Goal: Find specific page/section: Find specific page/section

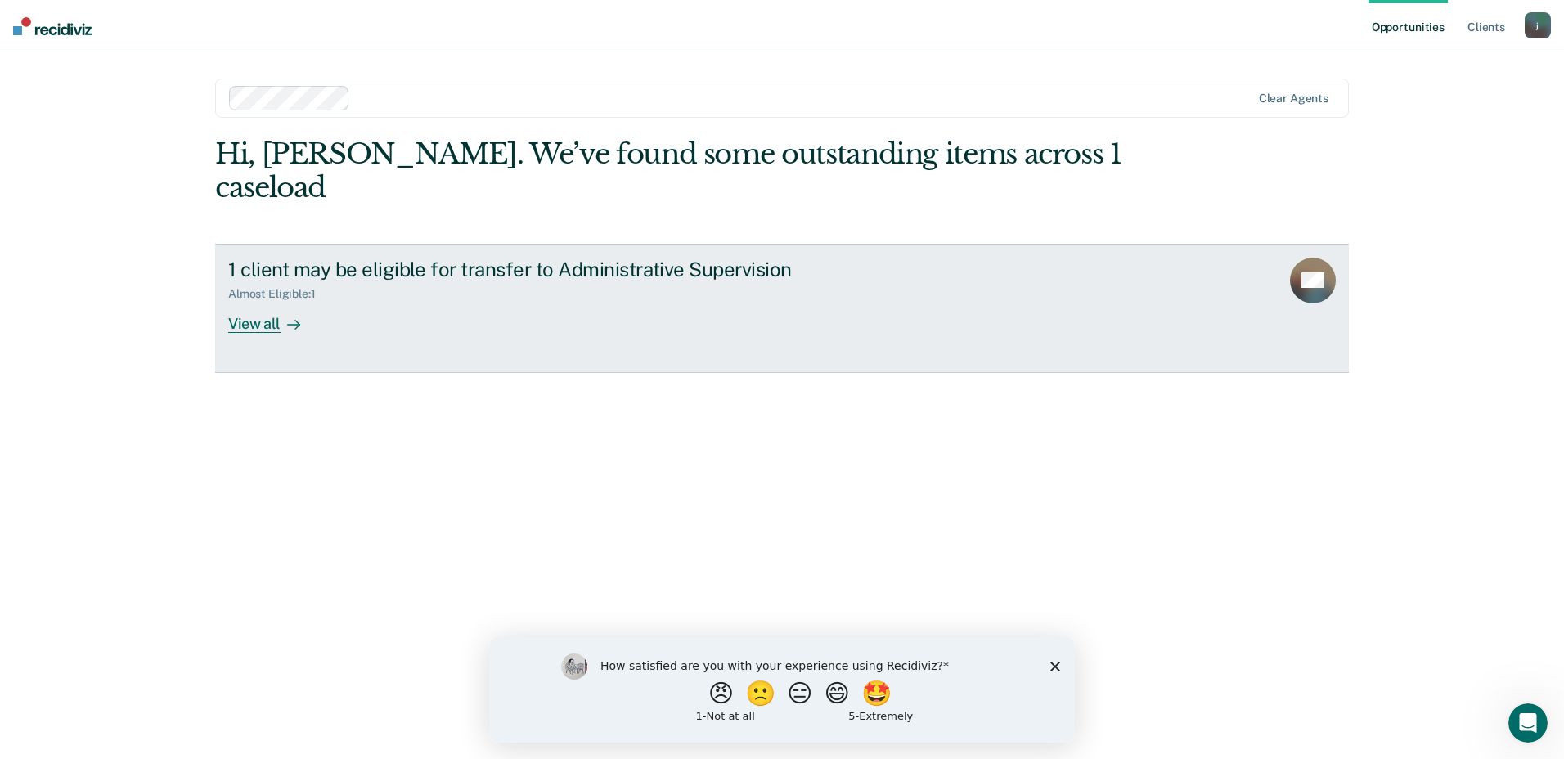
click at [270, 301] on div "View all" at bounding box center [274, 317] width 92 height 32
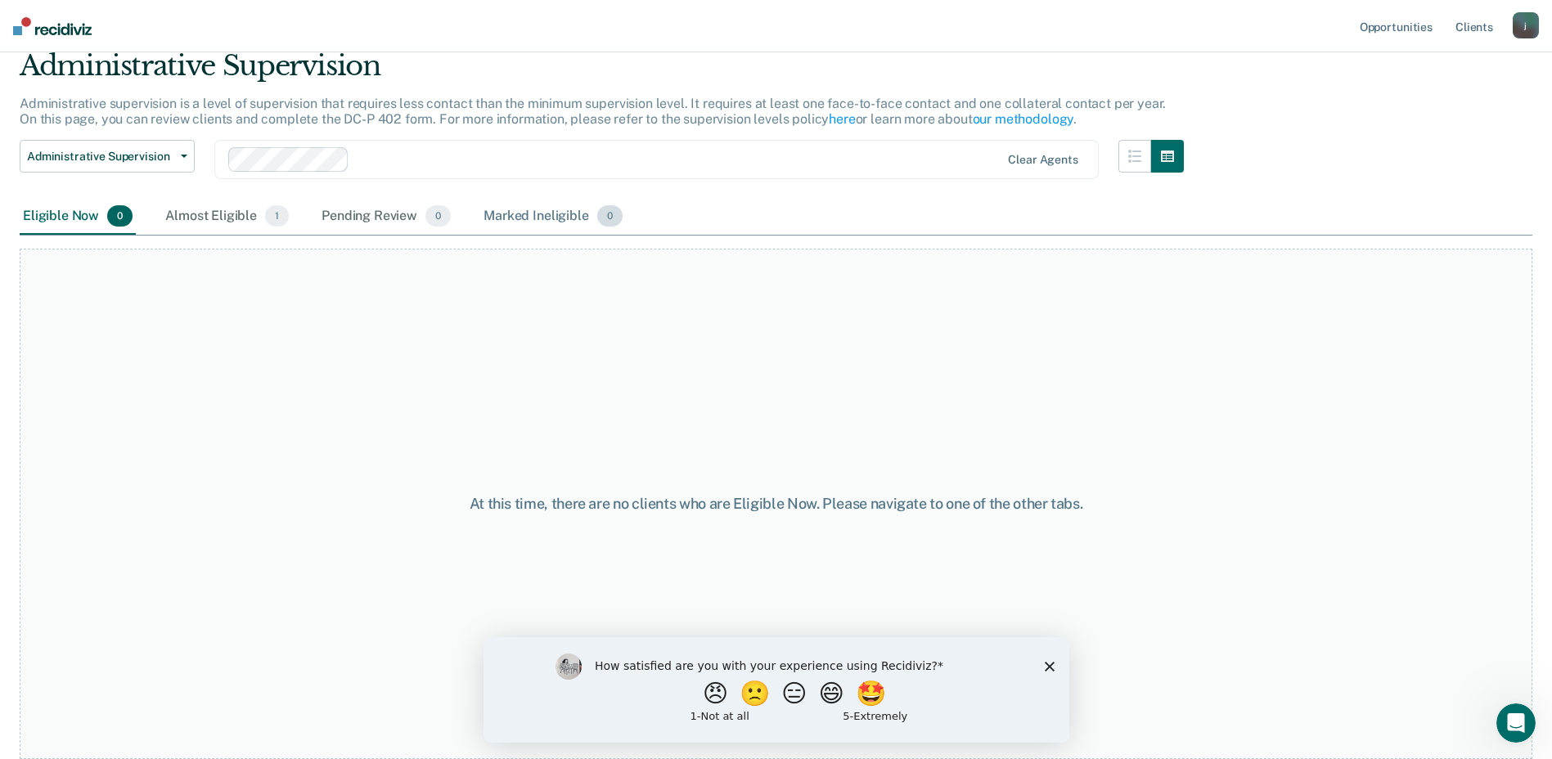
scroll to position [58, 0]
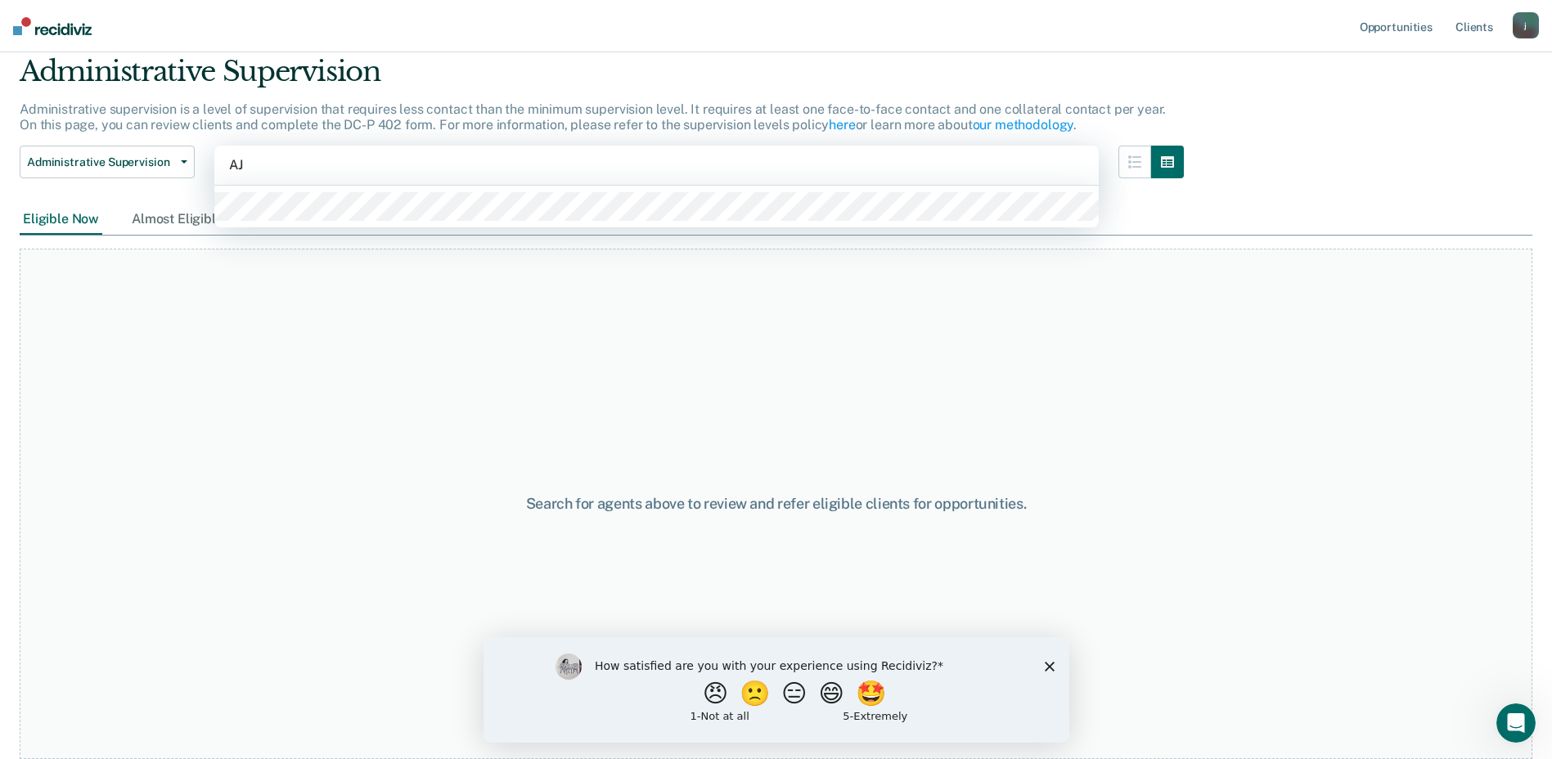
type input "A"
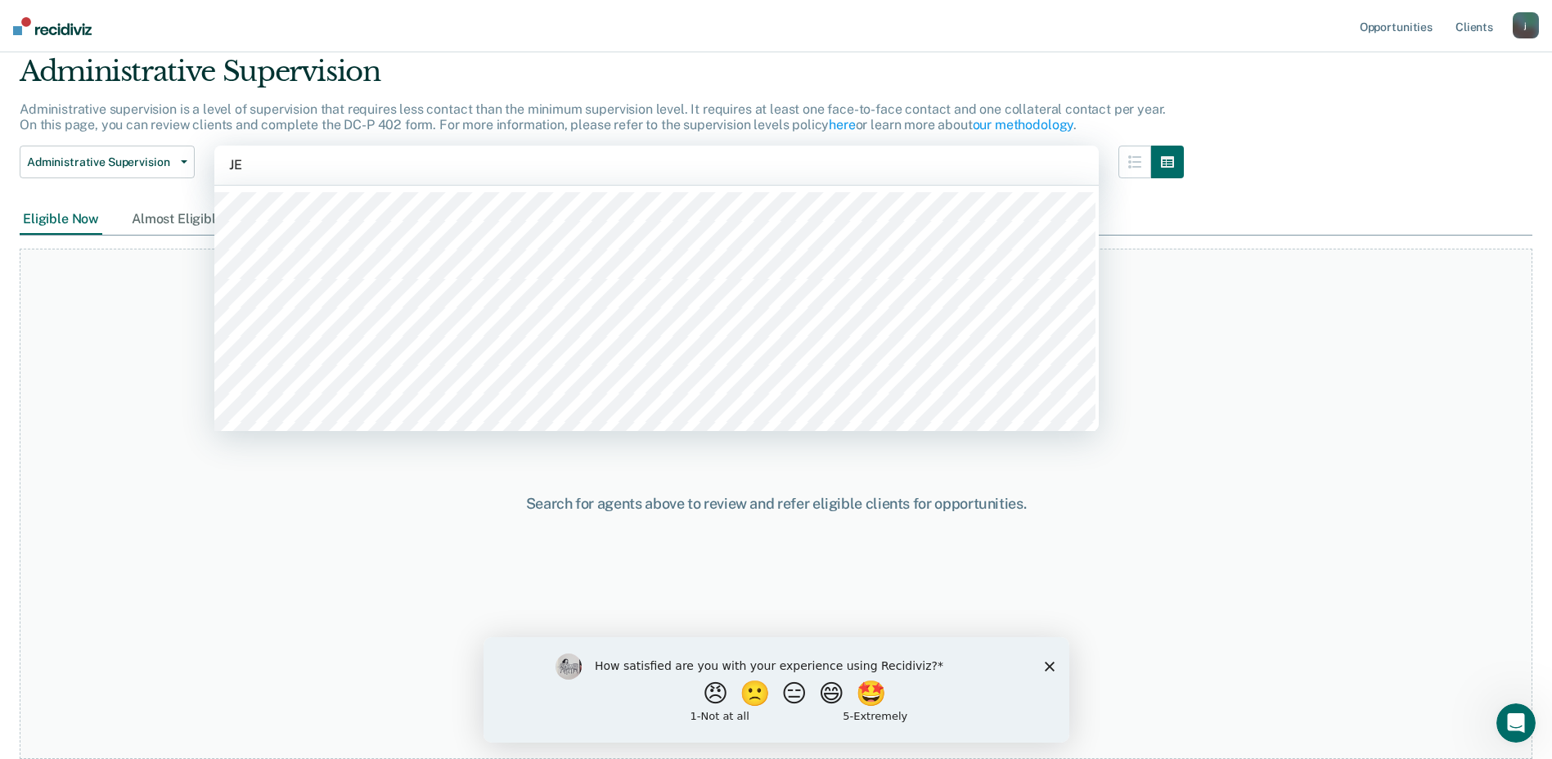
type input "[PERSON_NAME]"
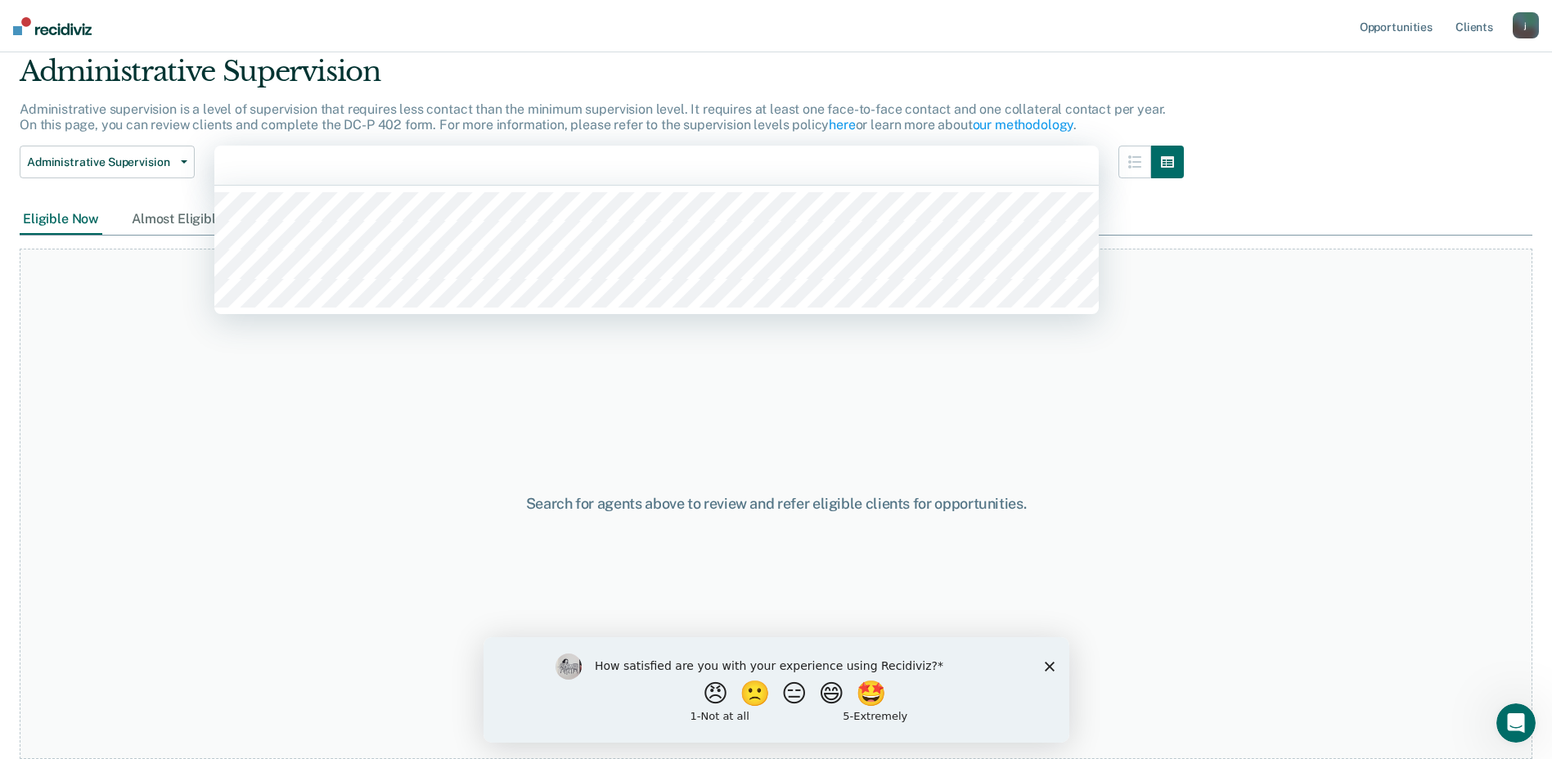
scroll to position [64, 0]
